Goal: Find specific page/section: Find specific page/section

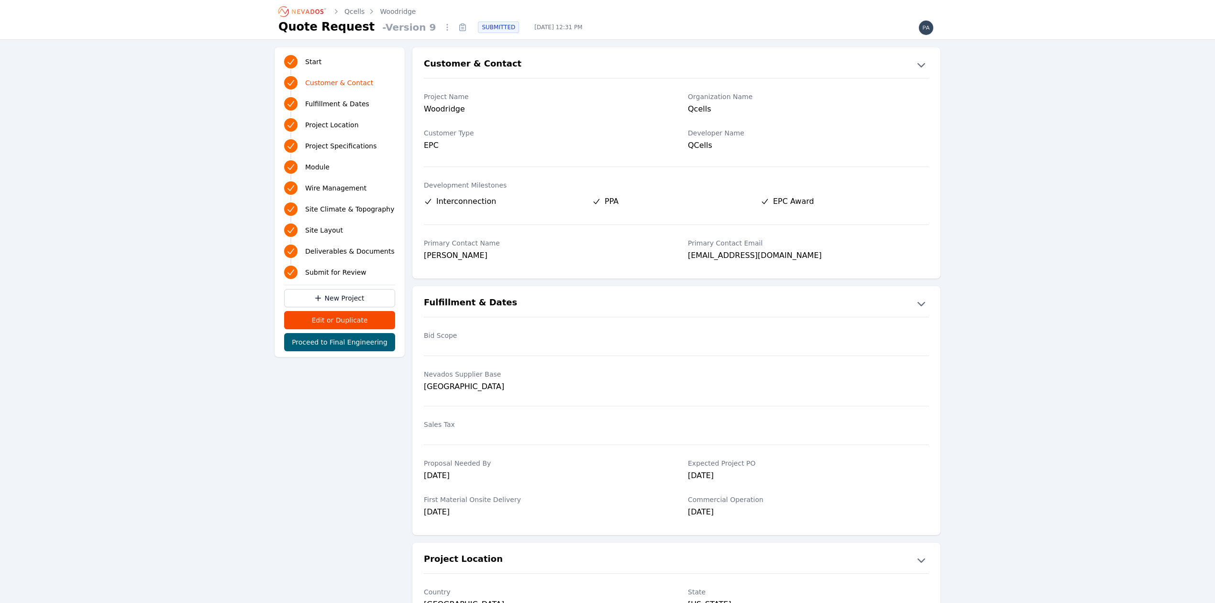
click at [297, 13] on icon "Breadcrumb" at bounding box center [308, 11] width 32 height 5
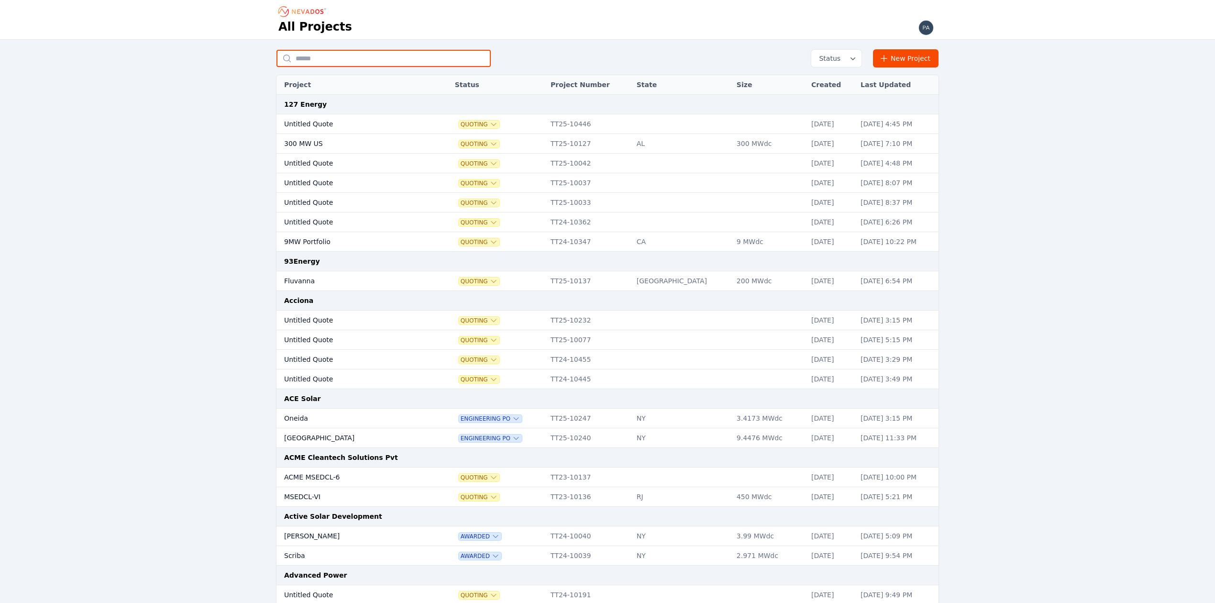
click at [318, 57] on input "text" at bounding box center [383, 58] width 214 height 17
type input "******"
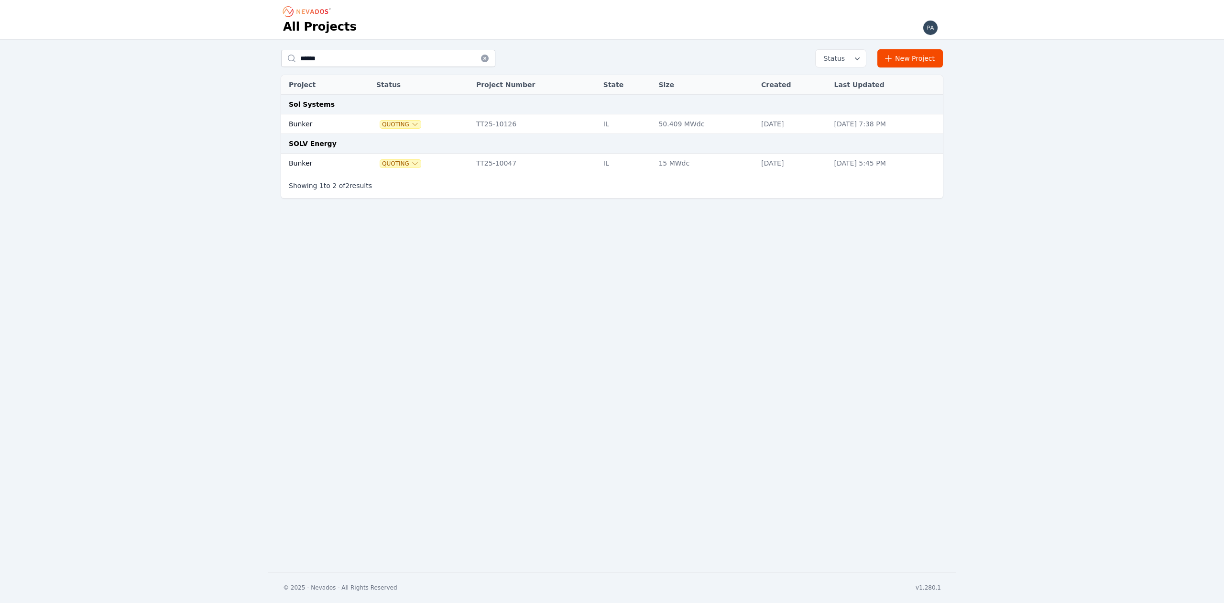
click at [323, 167] on td "Bunker" at bounding box center [317, 164] width 73 height 20
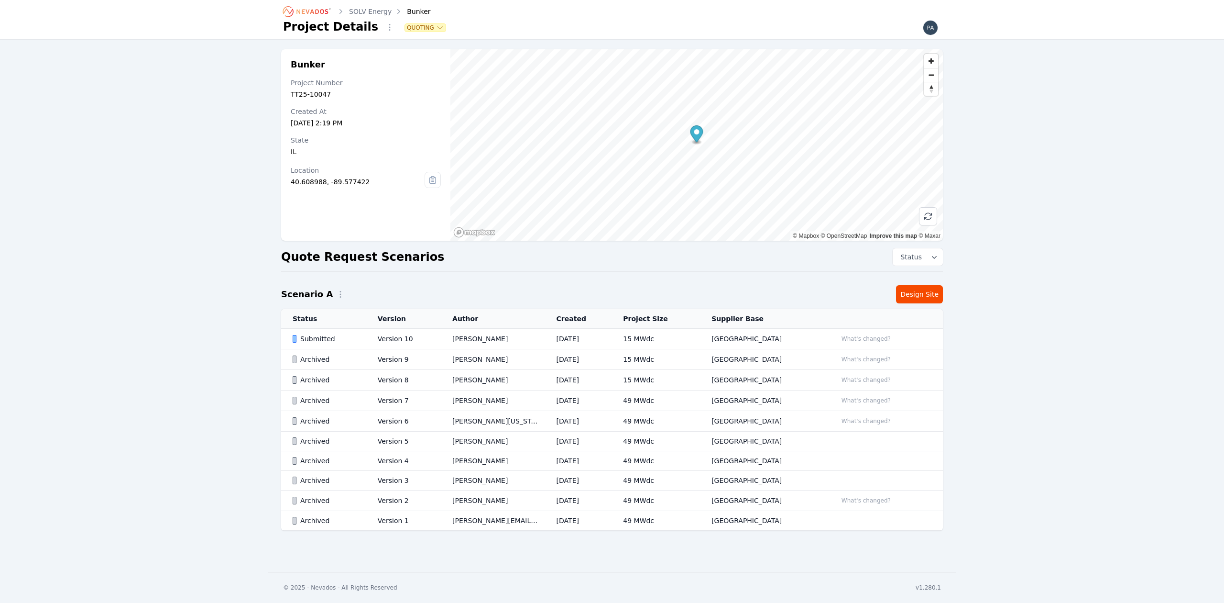
click at [349, 340] on div "Submitted" at bounding box center [327, 339] width 69 height 10
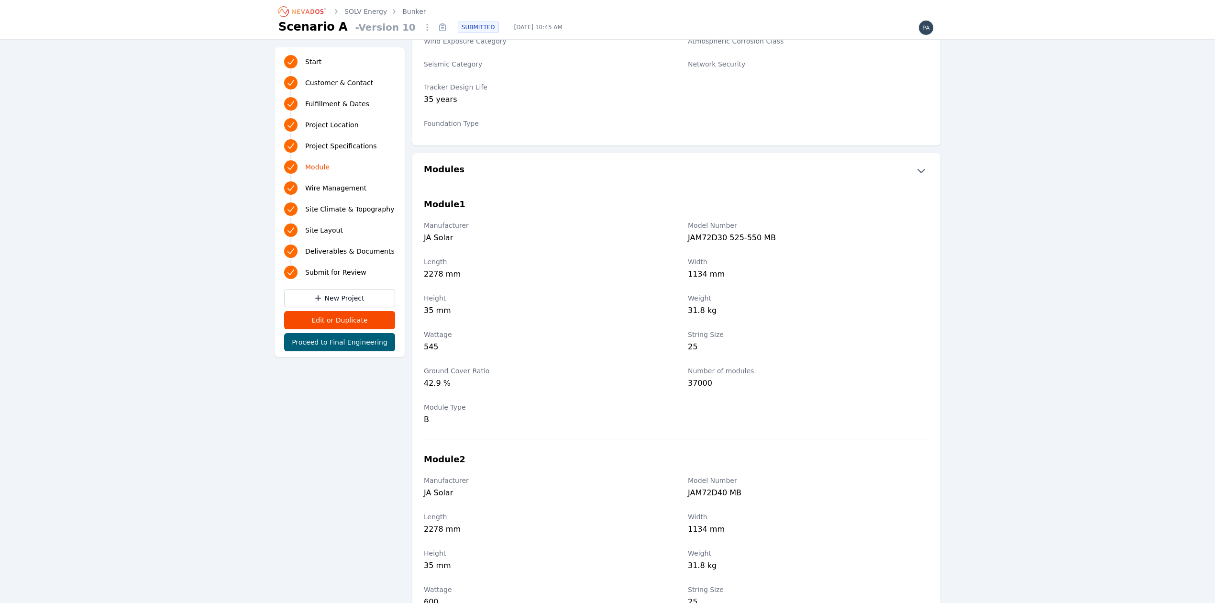
scroll to position [892, 0]
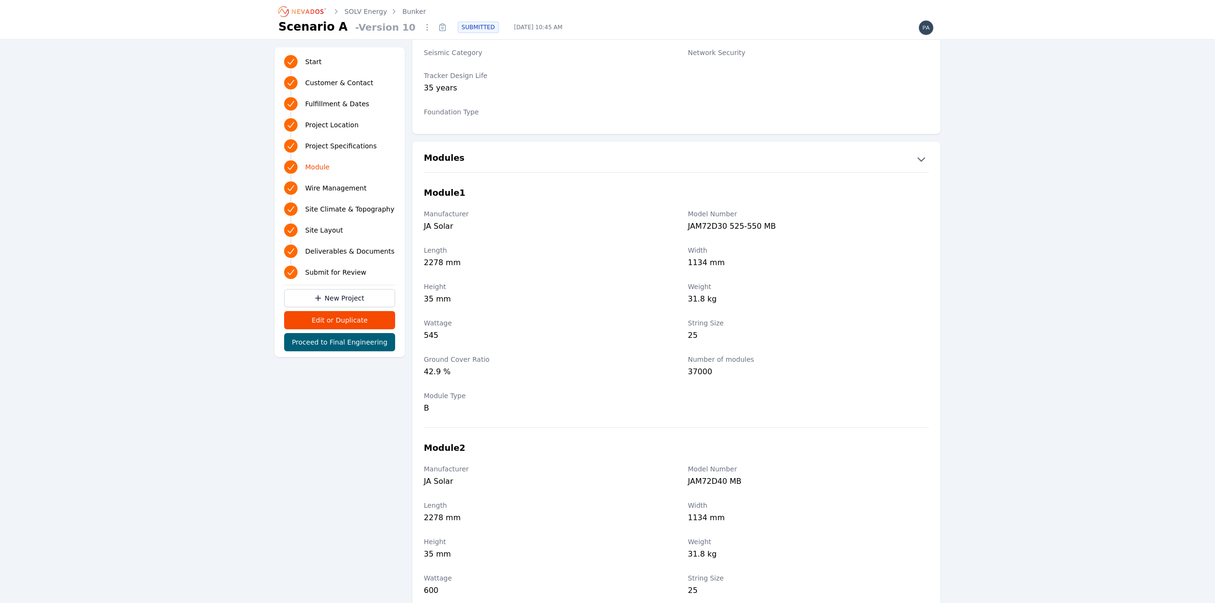
drag, startPoint x: 1093, startPoint y: 204, endPoint x: 1014, endPoint y: 98, distance: 132.3
click at [1014, 98] on div "Start Customer & Contact Fulfillment & Dates Project Location Project Specifica…" at bounding box center [607, 608] width 1215 height 2915
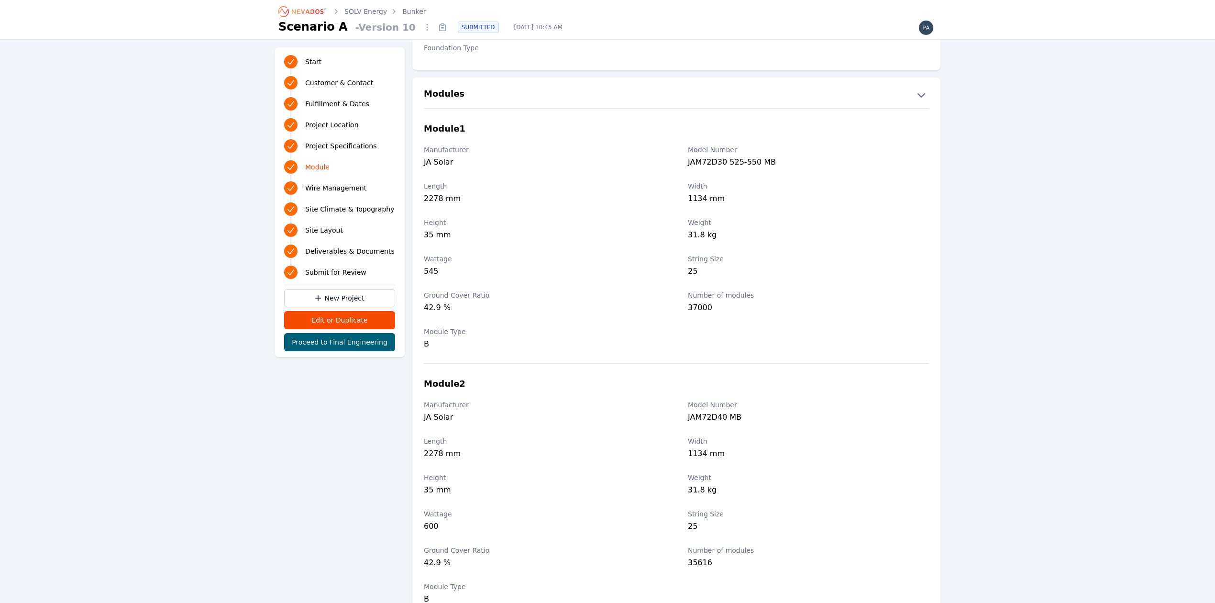
scroll to position [1020, 0]
